Goal: Browse casually

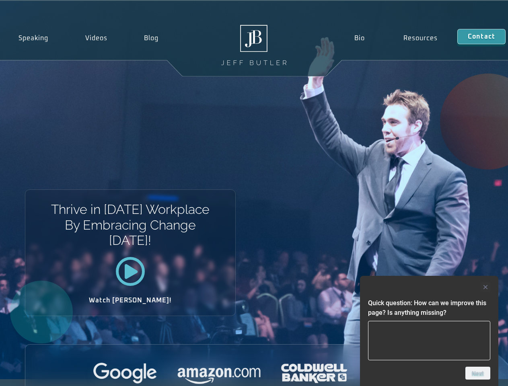
click at [254, 193] on div "Thrive in [DATE] Workplace By Embracing Change [DATE]! Watch [PERSON_NAME]!" at bounding box center [254, 190] width 508 height 378
click at [429, 287] on div at bounding box center [429, 287] width 122 height 10
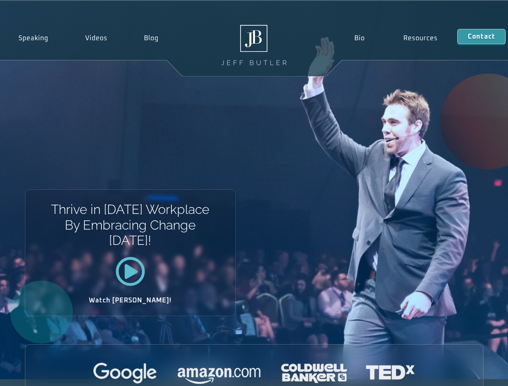
click at [478, 373] on div at bounding box center [253, 374] width 457 height 22
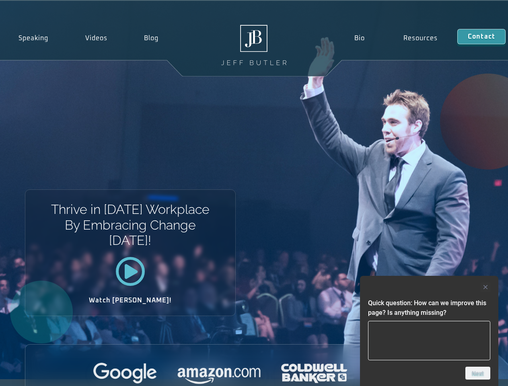
click at [429, 287] on div at bounding box center [429, 287] width 122 height 10
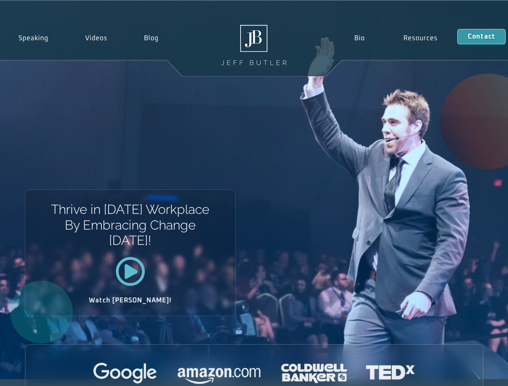
click at [478, 373] on div at bounding box center [253, 374] width 457 height 22
